Goal: Navigation & Orientation: Find specific page/section

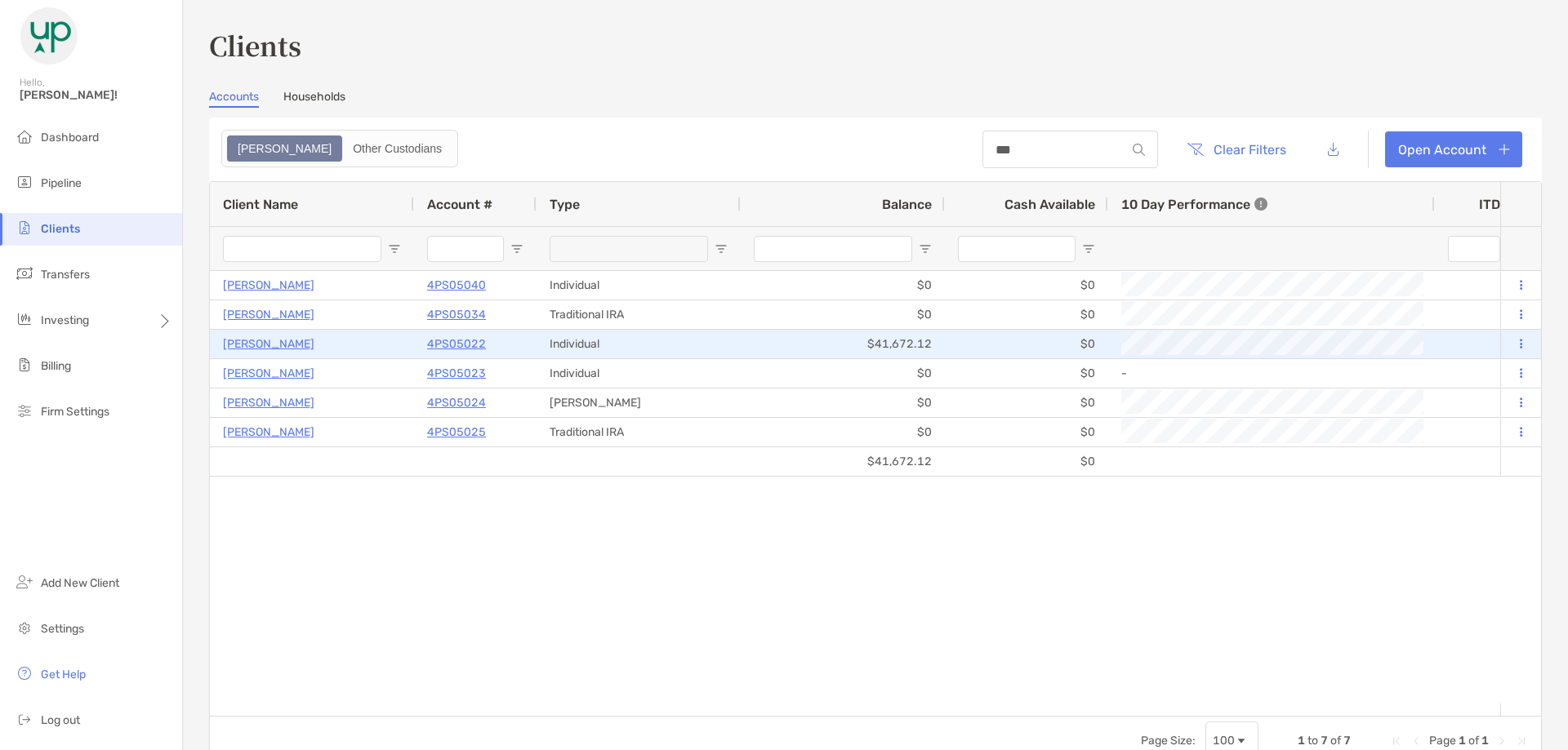
click at [449, 345] on p "4PS05022" at bounding box center [457, 344] width 59 height 21
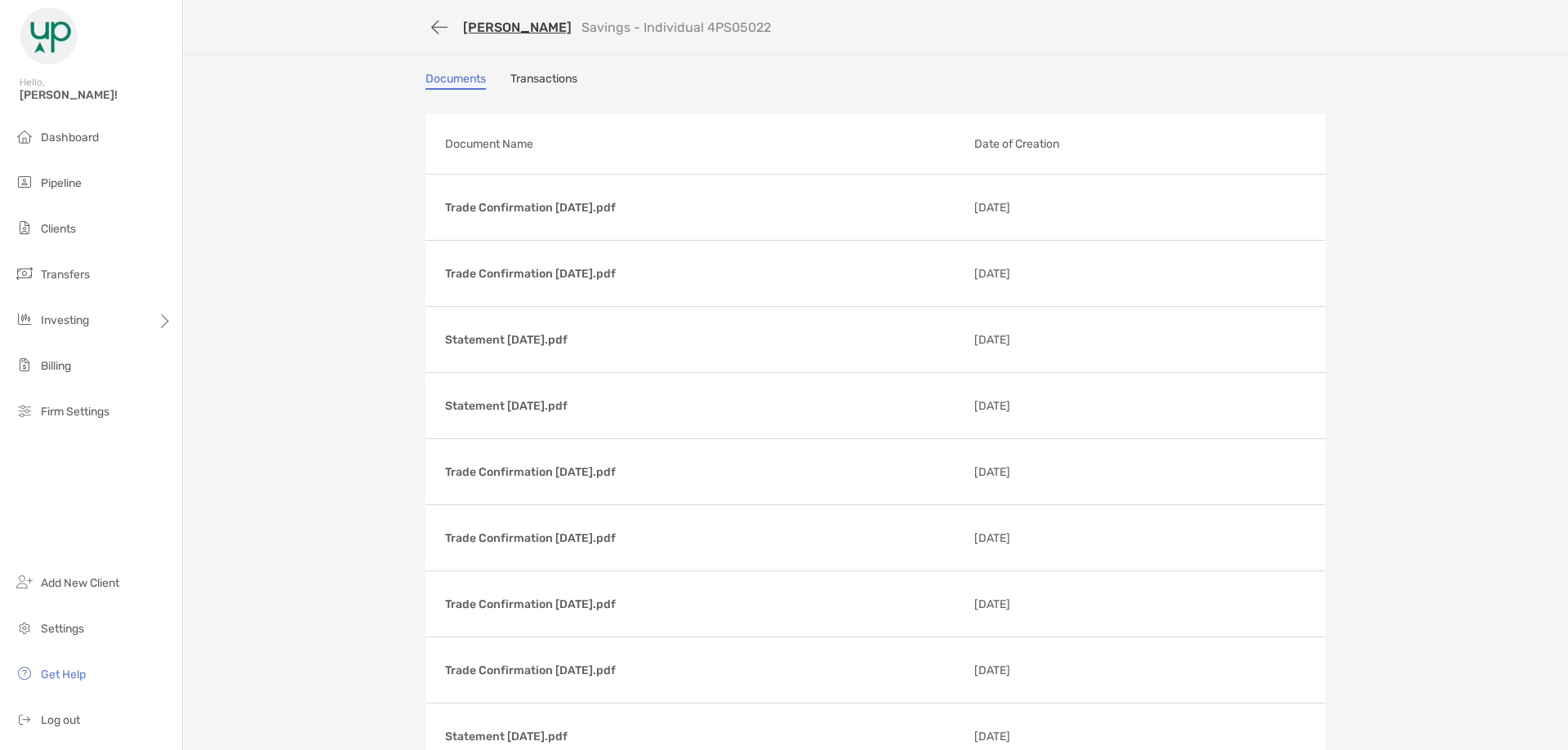
click at [560, 77] on link "Transactions" at bounding box center [544, 81] width 67 height 18
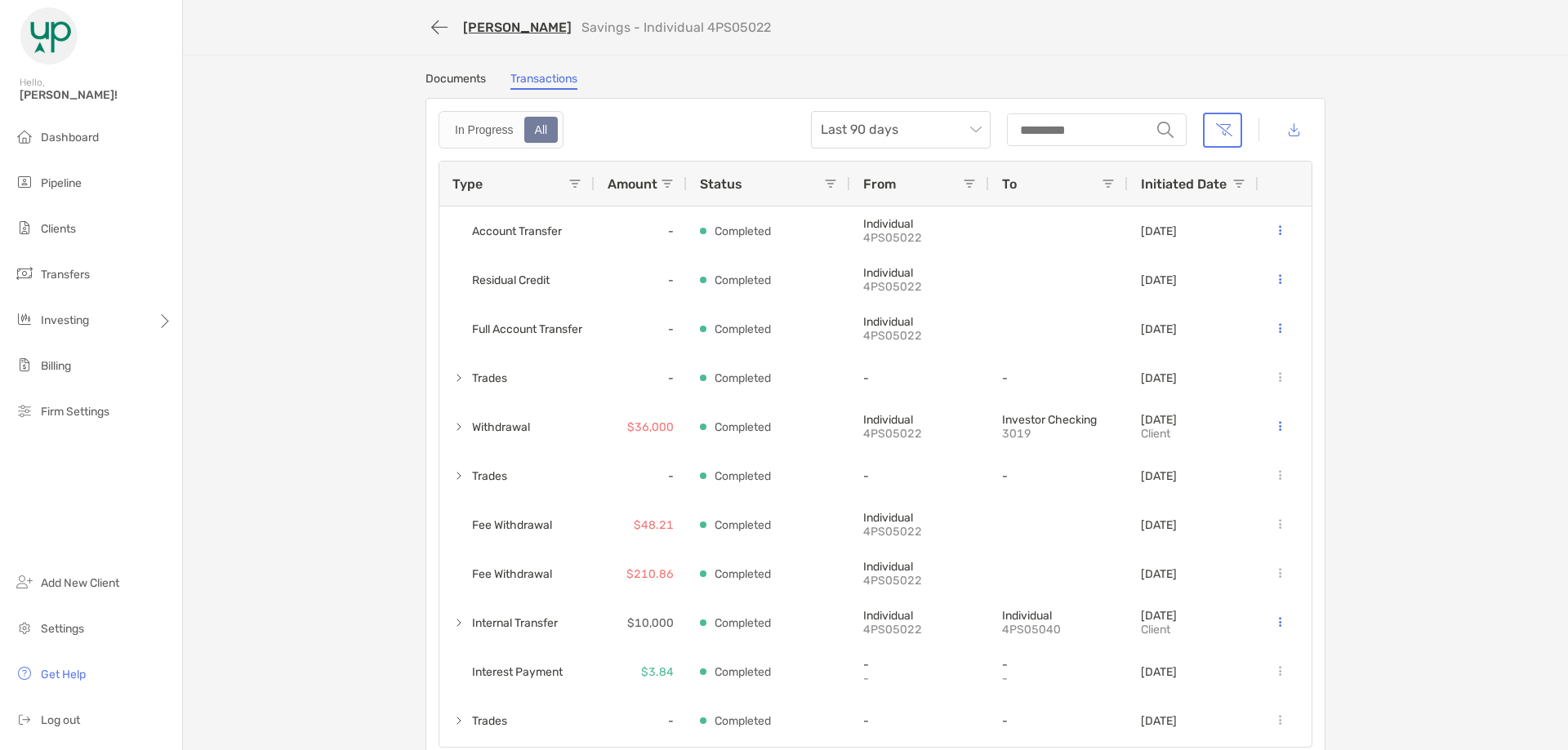
click at [452, 77] on link "Documents" at bounding box center [455, 81] width 60 height 18
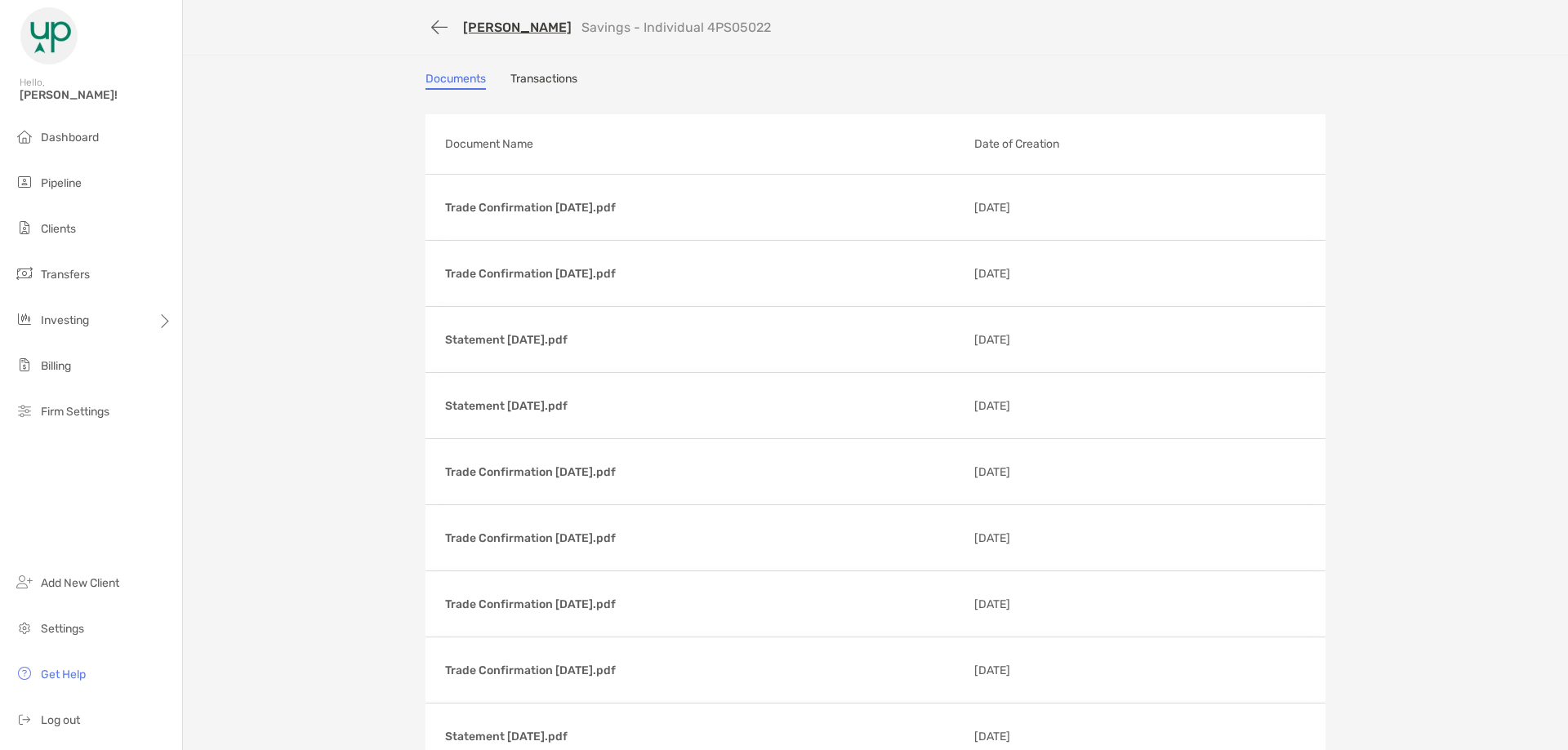
click at [701, 29] on p "Savings - Individual 4PS05022" at bounding box center [675, 27] width 189 height 15
copy p "4PS05022"
